Goal: Check status

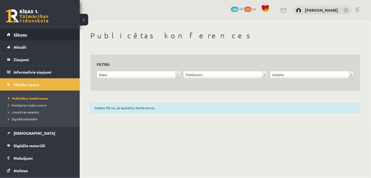
click at [29, 28] on link "Sākums" at bounding box center [40, 34] width 66 height 12
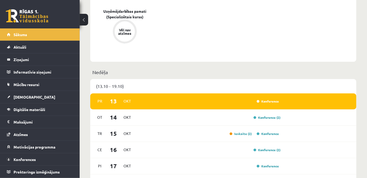
scroll to position [267, 0]
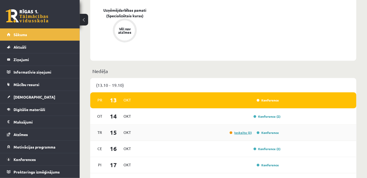
click at [232, 133] on link "Ieskaite (2)" at bounding box center [241, 133] width 22 height 4
click at [237, 134] on link "Ieskaite (2)" at bounding box center [241, 133] width 22 height 4
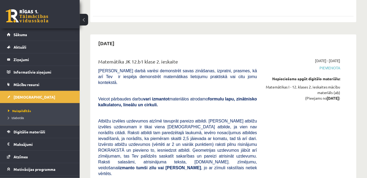
scroll to position [386, 0]
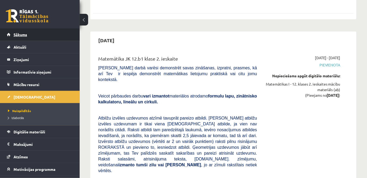
click at [16, 35] on span "Sākums" at bounding box center [21, 34] width 14 height 5
